Goal: Task Accomplishment & Management: Use online tool/utility

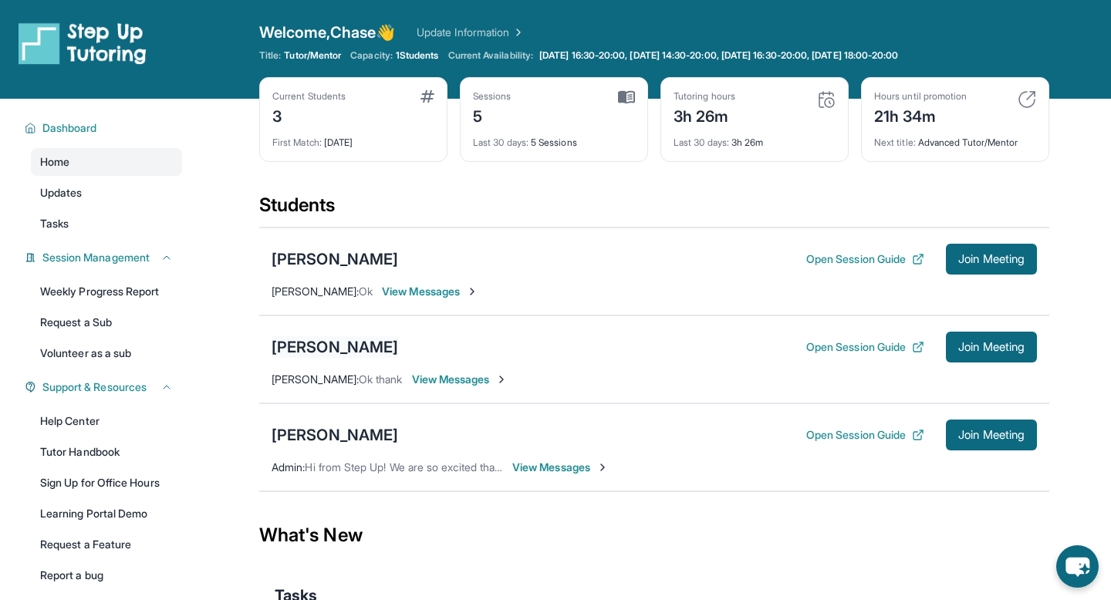
click at [312, 347] on div "[PERSON_NAME]" at bounding box center [334, 347] width 126 height 22
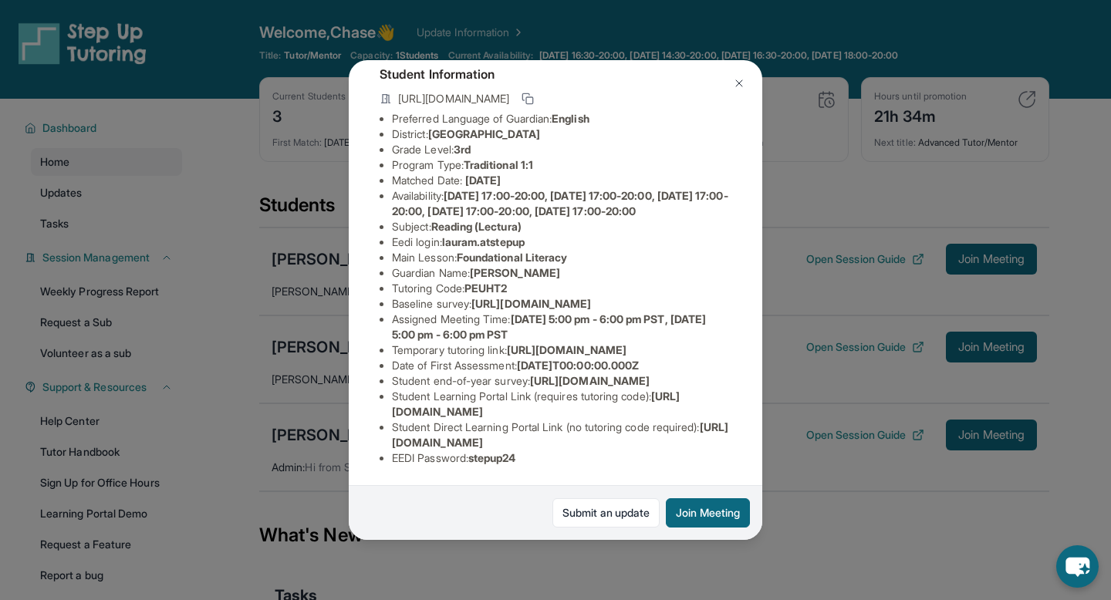
scroll to position [246, 0]
click at [734, 88] on img at bounding box center [739, 83] width 12 height 12
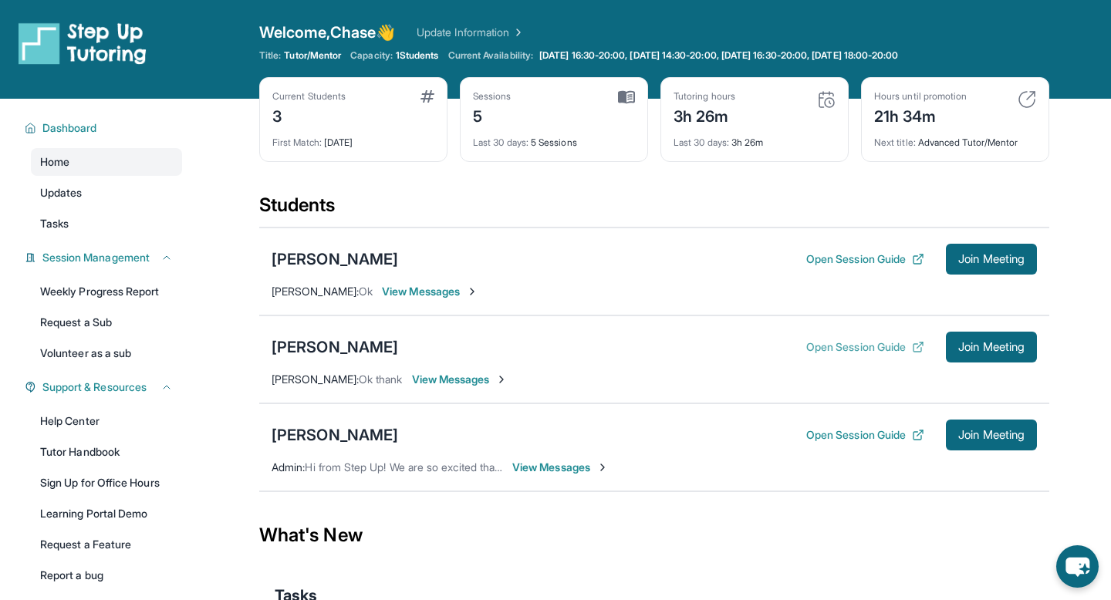
click at [883, 345] on button "Open Session Guide" at bounding box center [865, 346] width 118 height 15
click at [963, 349] on span "Join Meeting" at bounding box center [991, 346] width 66 height 9
click at [985, 352] on span "Join Meeting" at bounding box center [991, 346] width 66 height 9
